Goal: Task Accomplishment & Management: Complete application form

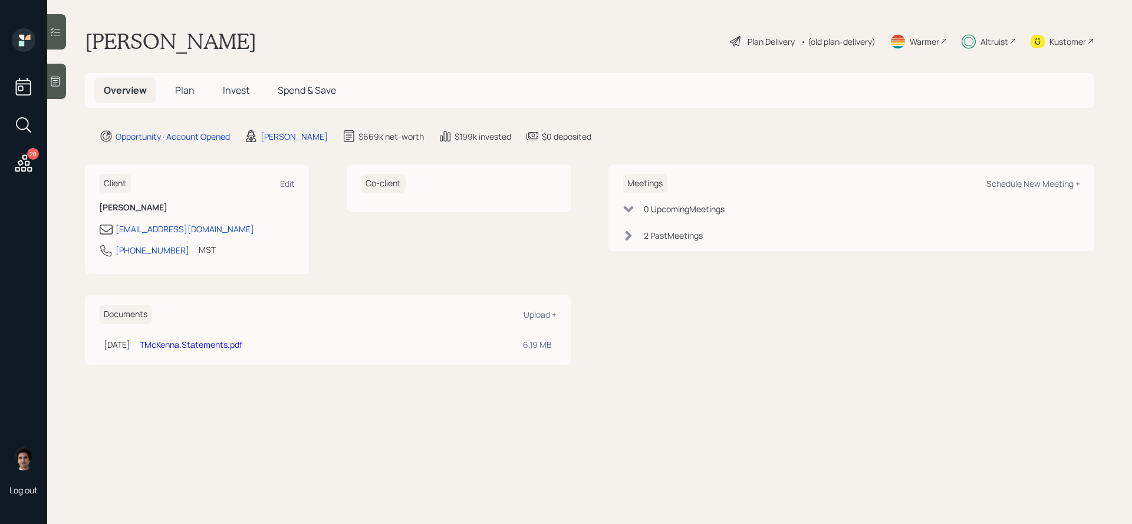
click at [195, 77] on div "Overview Plan Invest Spend & Save" at bounding box center [590, 90] width 1010 height 35
click at [191, 88] on span "Plan" at bounding box center [184, 90] width 19 height 13
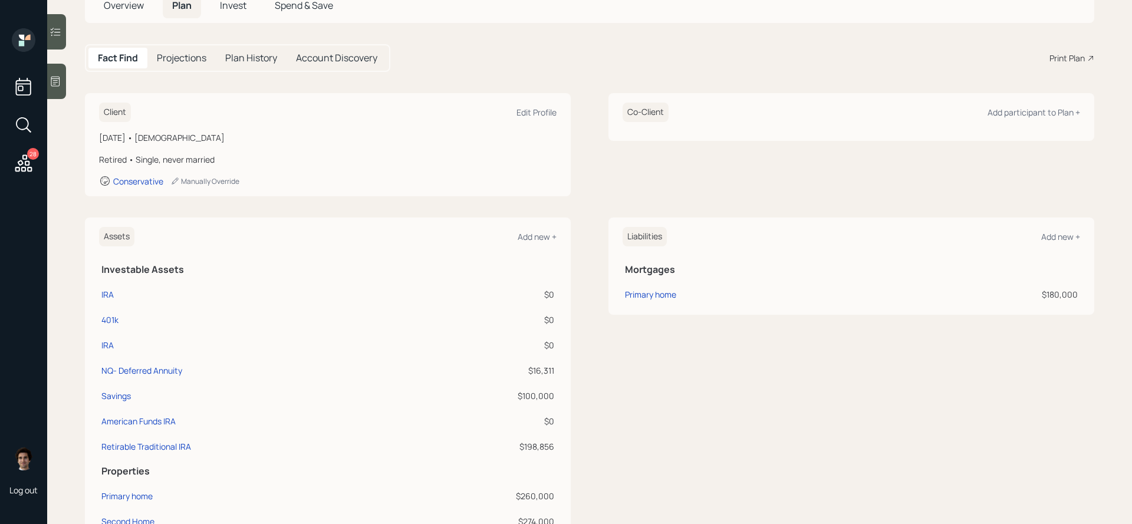
scroll to position [116, 0]
